Goal: Transaction & Acquisition: Purchase product/service

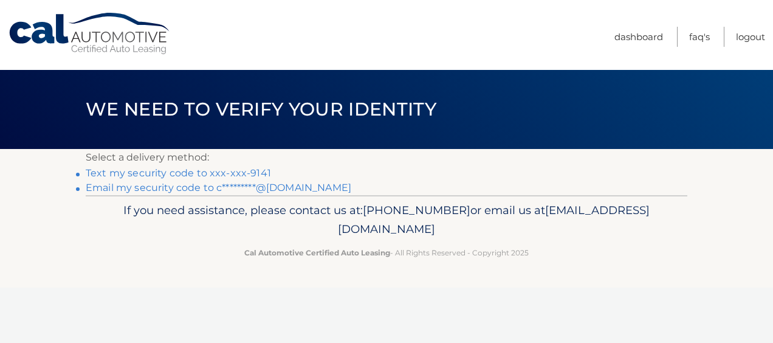
click at [188, 173] on link "Text my security code to xxx-xxx-9141" at bounding box center [178, 173] width 185 height 12
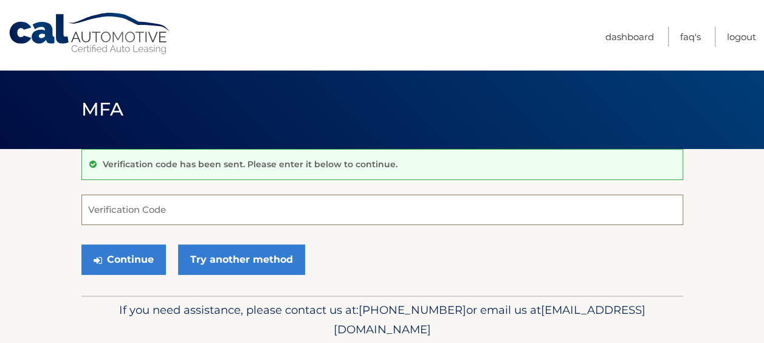
click at [196, 203] on input "Verification Code" at bounding box center [382, 209] width 602 height 30
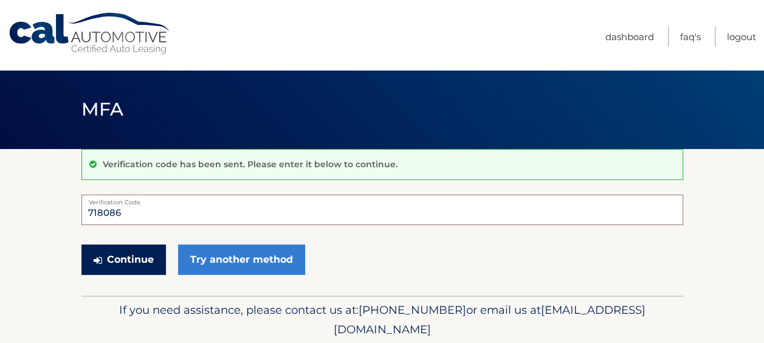
type input "718086"
click at [122, 254] on button "Continue" at bounding box center [123, 259] width 84 height 30
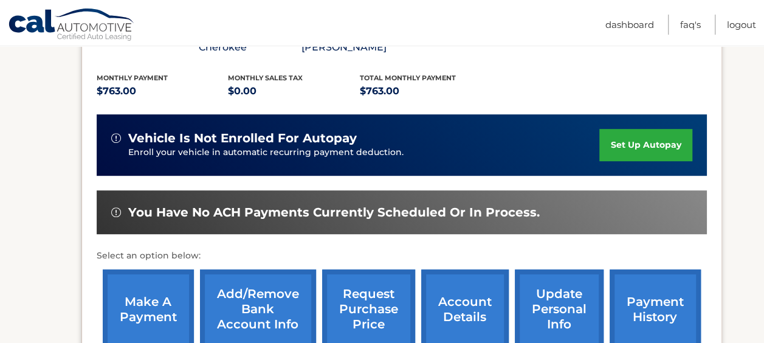
scroll to position [250, 0]
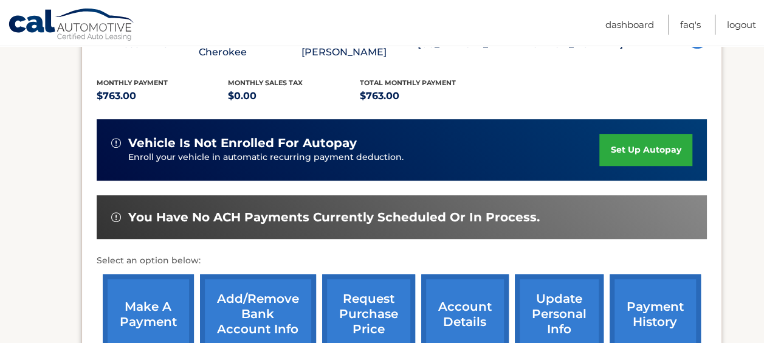
click at [170, 301] on link "make a payment" at bounding box center [148, 314] width 91 height 80
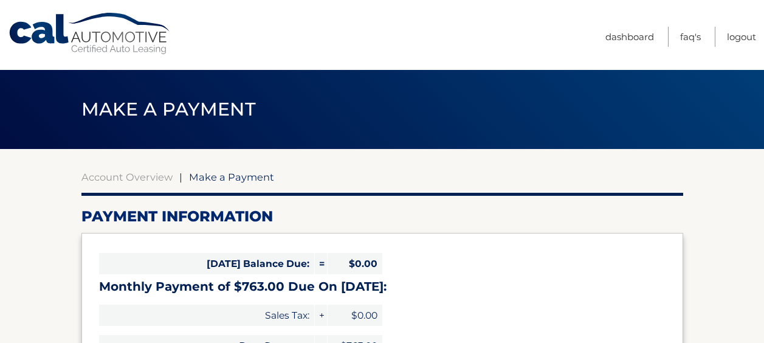
select select "NmY3OTQ5ODQtNDM3YS00MWFlLWFkZGUtNGU0NTk0YjNlMzNm"
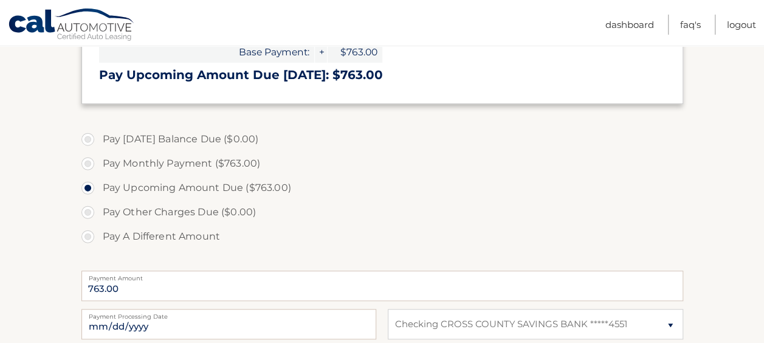
scroll to position [440, 0]
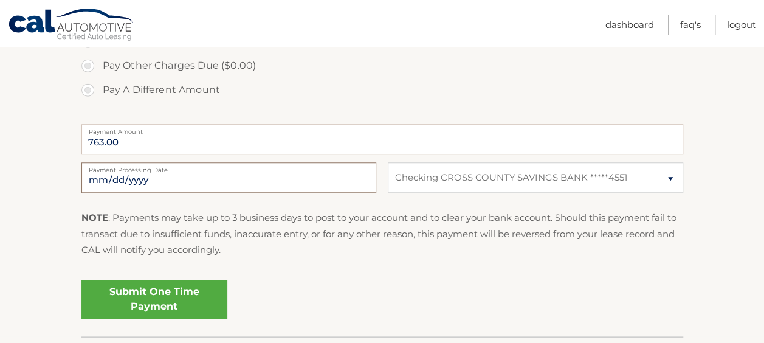
click at [270, 177] on input "2025-10-14" at bounding box center [228, 177] width 295 height 30
click at [366, 78] on label "Pay A Different Amount" at bounding box center [382, 90] width 602 height 24
click at [98, 78] on input "Pay A Different Amount" at bounding box center [92, 87] width 12 height 19
radio input "true"
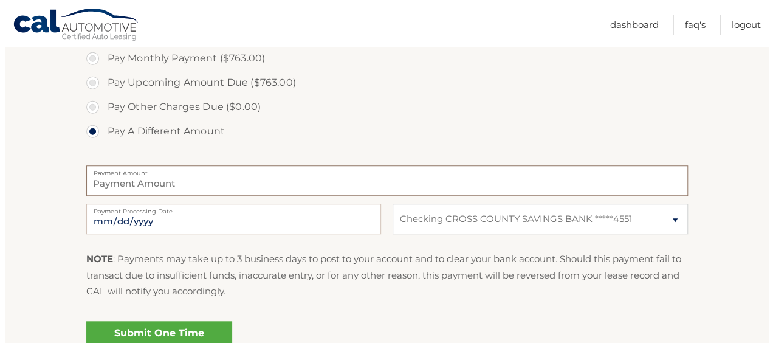
scroll to position [402, 0]
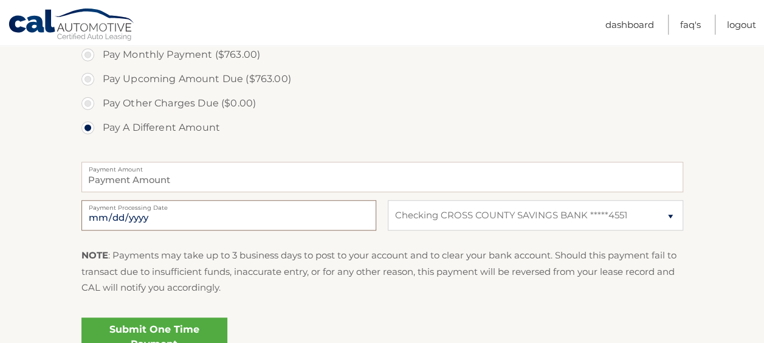
click at [176, 216] on input "2025-10-14" at bounding box center [228, 215] width 295 height 30
type input "2025-10-20"
click at [176, 328] on link "Submit One Time Payment" at bounding box center [154, 336] width 146 height 39
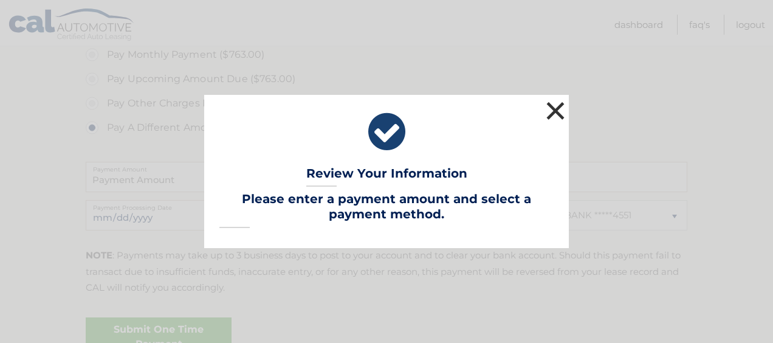
click at [555, 113] on button "×" at bounding box center [555, 110] width 24 height 24
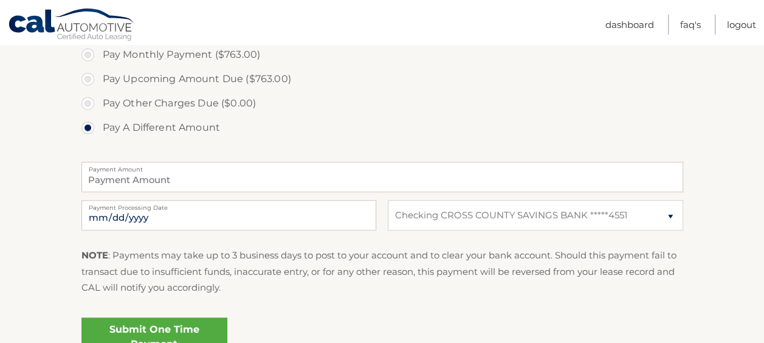
click at [149, 323] on link "Submit One Time Payment" at bounding box center [154, 336] width 146 height 39
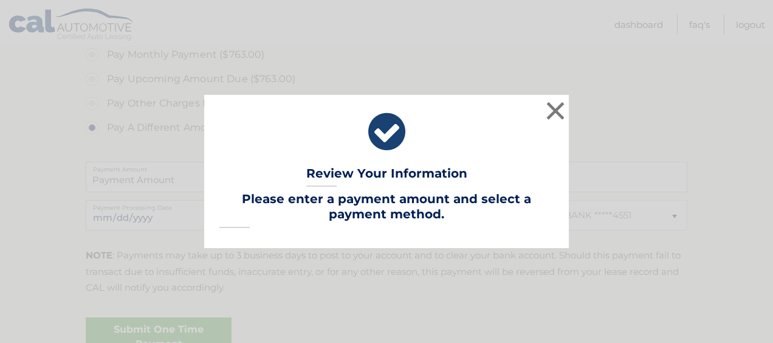
click at [660, 193] on div "× Review Your Information Lease Account #: 44455541476 Payment Amount: Payment …" at bounding box center [386, 171] width 763 height 153
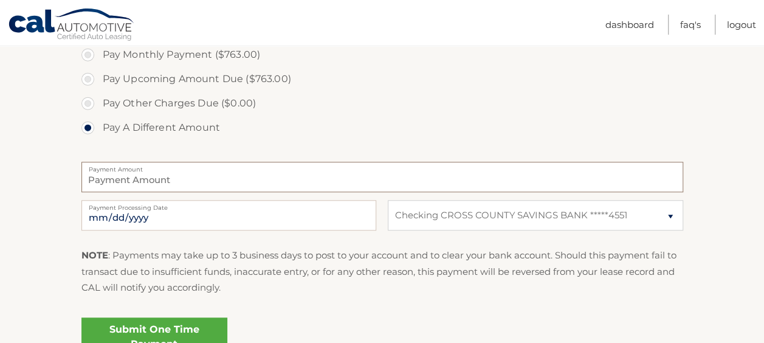
click at [618, 188] on input "Payment Amount" at bounding box center [382, 177] width 602 height 30
click at [89, 53] on label "Pay Monthly Payment ($763.00)" at bounding box center [382, 55] width 602 height 24
click at [89, 53] on input "Pay Monthly Payment ($763.00)" at bounding box center [92, 52] width 12 height 19
radio input "true"
type input "763.00"
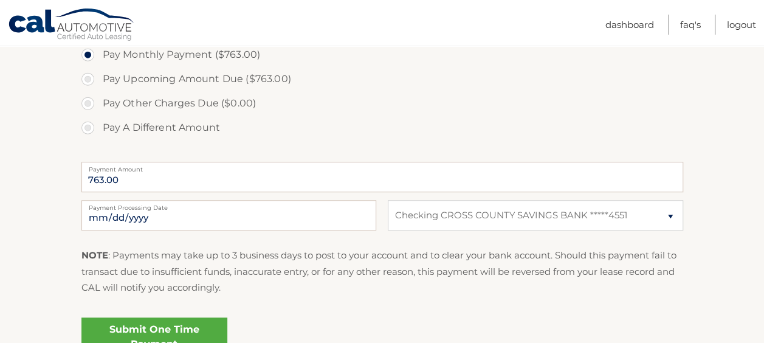
click at [194, 327] on link "Submit One Time Payment" at bounding box center [154, 336] width 146 height 39
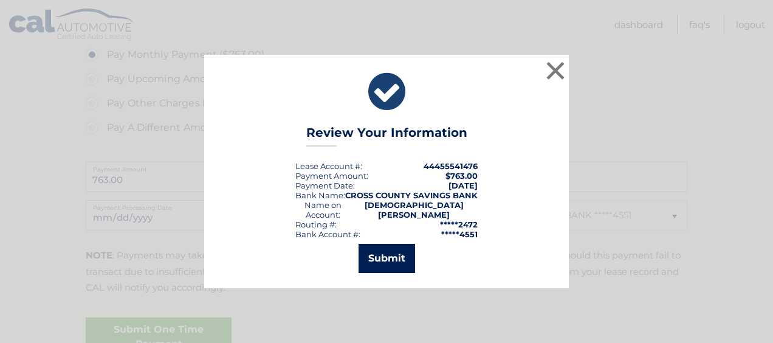
click at [397, 258] on button "Submit" at bounding box center [386, 258] width 57 height 29
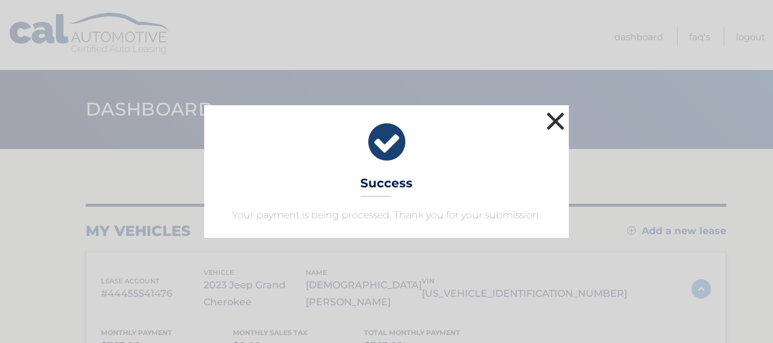
click at [556, 124] on button "×" at bounding box center [555, 121] width 24 height 24
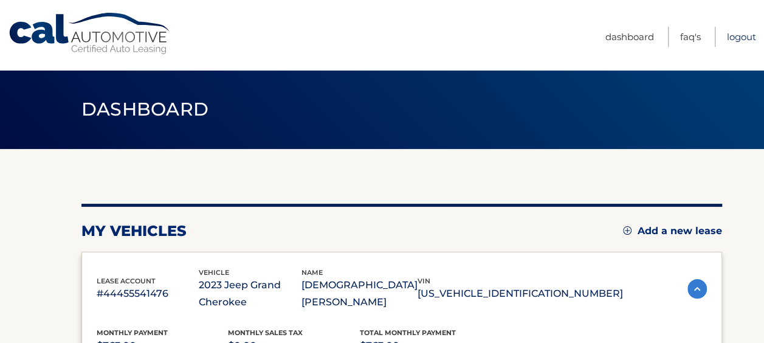
click at [747, 40] on link "Logout" at bounding box center [741, 37] width 29 height 20
